Goal: Task Accomplishment & Management: Manage account settings

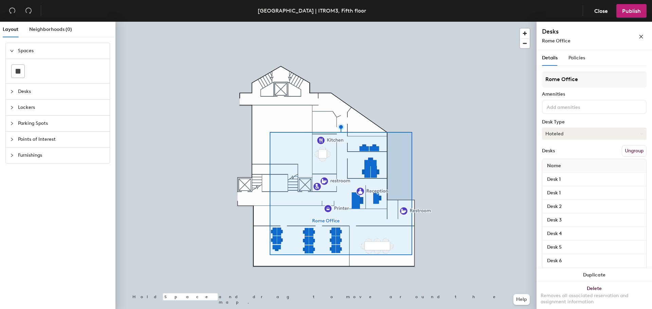
click at [594, 140] on button "Hoteled" at bounding box center [594, 134] width 105 height 12
click at [568, 166] on div "Hot" at bounding box center [576, 165] width 68 height 10
click at [580, 135] on button "Hot" at bounding box center [594, 134] width 105 height 12
click at [577, 153] on div "Assigned" at bounding box center [576, 155] width 68 height 10
click at [632, 10] on span "Publish" at bounding box center [631, 11] width 19 height 6
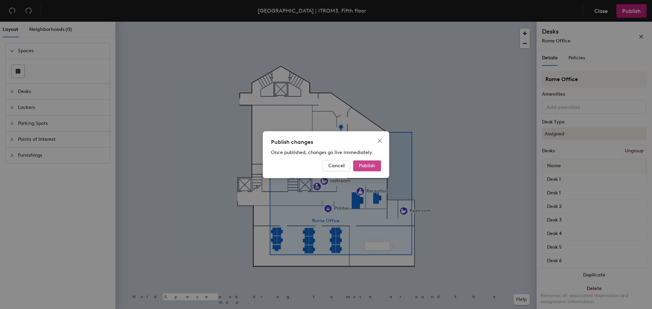
click at [360, 167] on span "Publish" at bounding box center [367, 166] width 16 height 6
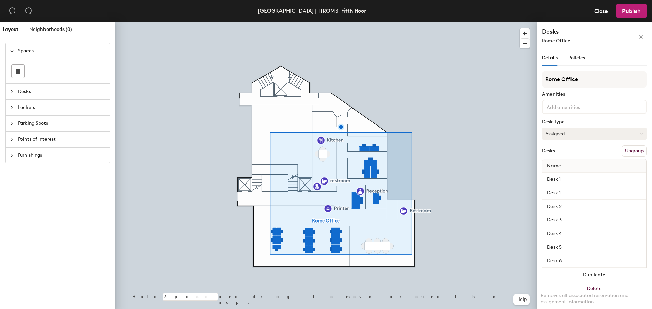
click at [578, 140] on button "Assigned" at bounding box center [594, 134] width 105 height 12
click at [575, 176] on div "Hoteled" at bounding box center [576, 175] width 68 height 10
click at [633, 12] on span "Publish" at bounding box center [631, 11] width 19 height 6
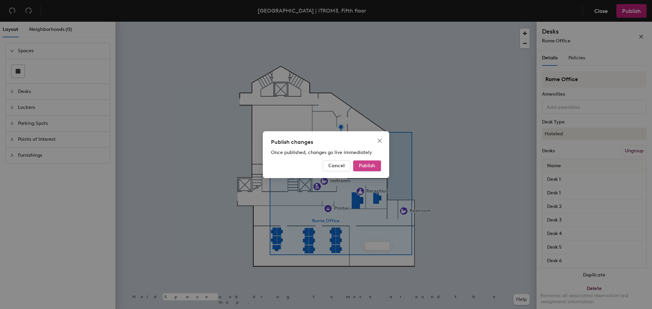
click at [371, 169] on button "Publish" at bounding box center [367, 166] width 28 height 11
